Goal: Task Accomplishment & Management: Use online tool/utility

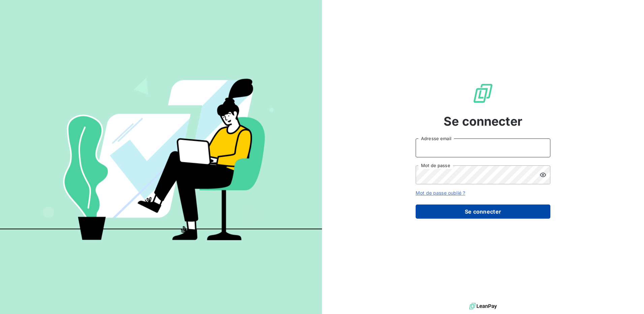
type input "[EMAIL_ADDRESS][DOMAIN_NAME]"
click at [482, 209] on button "Se connecter" at bounding box center [482, 211] width 135 height 14
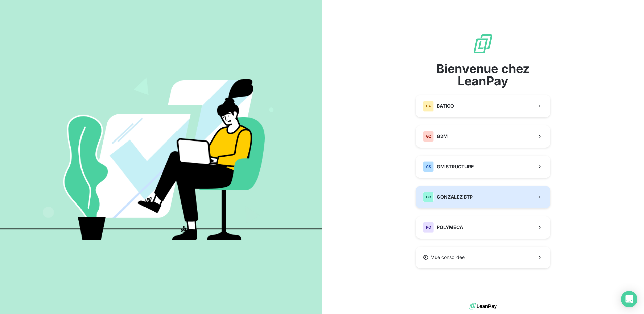
click at [465, 198] on span "GONZALEZ BTP" at bounding box center [454, 197] width 36 height 7
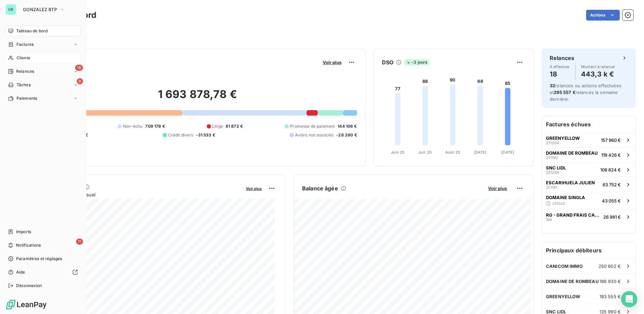
click at [23, 58] on span "Clients" at bounding box center [22, 58] width 13 height 6
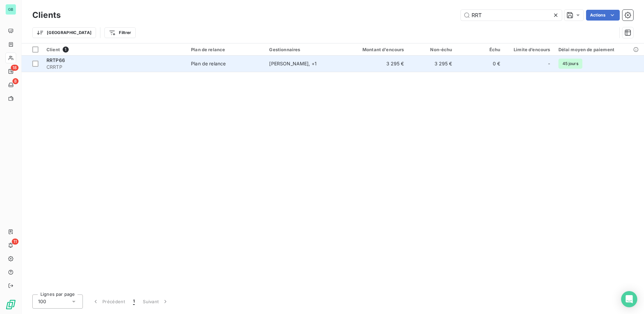
type input "RRT"
click at [51, 65] on span "CRRTP" at bounding box center [114, 67] width 136 height 7
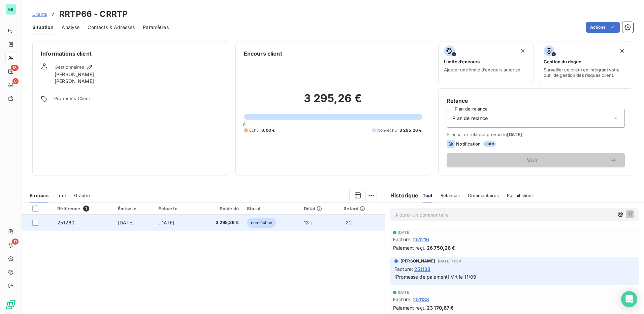
click at [62, 221] on span "251260" at bounding box center [65, 222] width 17 height 6
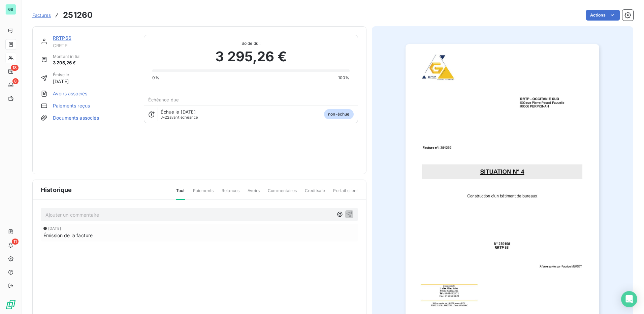
click at [277, 191] on span "Commentaires" at bounding box center [282, 192] width 29 height 11
click at [84, 215] on p "Ajouter un commentaire ﻿" at bounding box center [188, 214] width 287 height 8
click at [46, 214] on span "Dépôt sur Chorus le 09/10" at bounding box center [74, 214] width 59 height 6
click at [347, 212] on icon "button" at bounding box center [349, 213] width 7 height 7
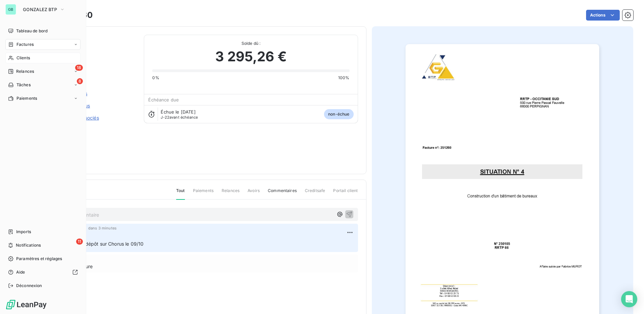
click at [11, 8] on div "GB" at bounding box center [10, 9] width 11 height 11
click at [39, 11] on span "GONZALEZ BTP" at bounding box center [40, 9] width 34 height 5
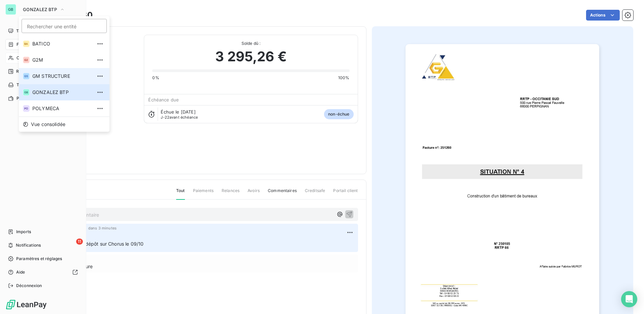
click at [38, 76] on span "GM STRUCTURE" at bounding box center [62, 76] width 60 height 7
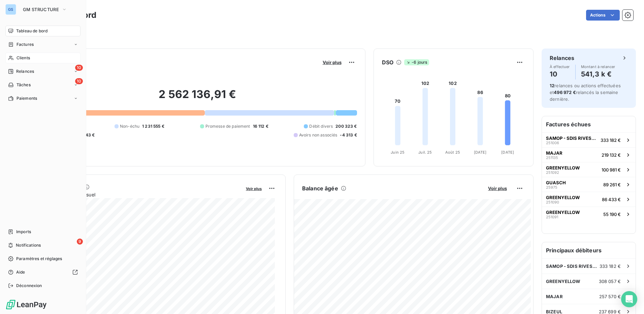
click at [25, 55] on span "Clients" at bounding box center [22, 58] width 13 height 6
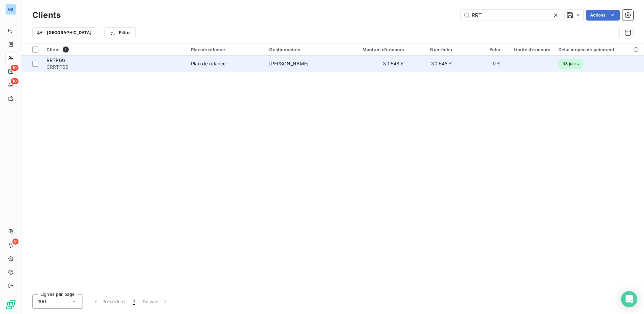
click at [55, 62] on span "RRTP66" at bounding box center [55, 60] width 19 height 6
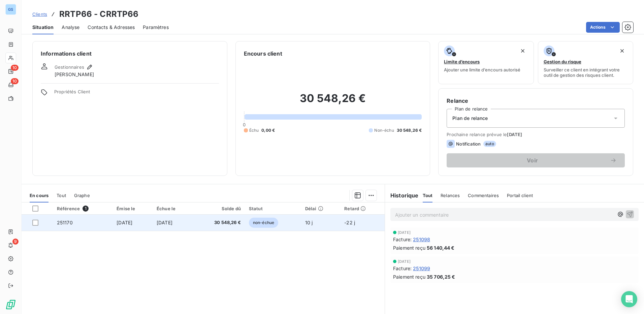
click at [60, 222] on span "251170" at bounding box center [65, 222] width 16 height 6
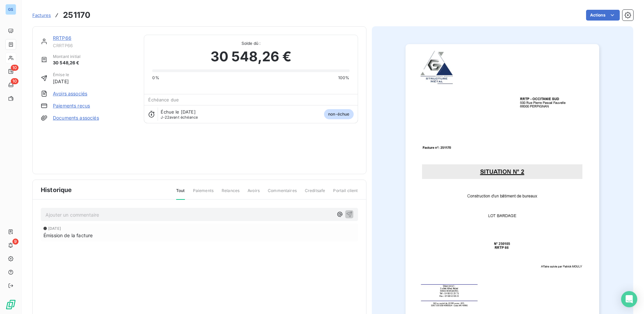
click at [282, 192] on span "Commentaires" at bounding box center [282, 192] width 29 height 11
click at [69, 216] on p "Ajouter un commentaire ﻿" at bounding box center [188, 214] width 287 height 8
